Goal: Navigation & Orientation: Find specific page/section

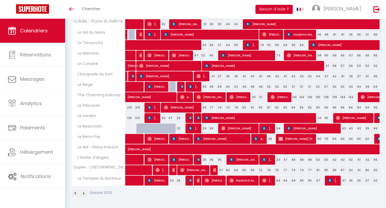
scroll to position [39, 0]
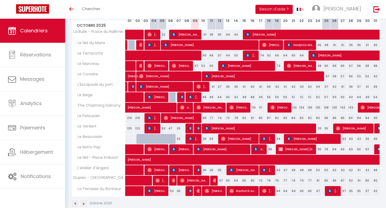
scroll to position [76, 0]
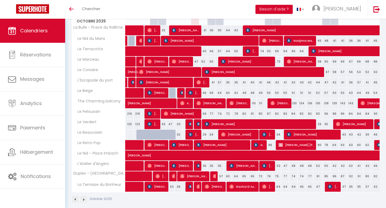
scroll to position [92, 0]
